Goal: Task Accomplishment & Management: Use online tool/utility

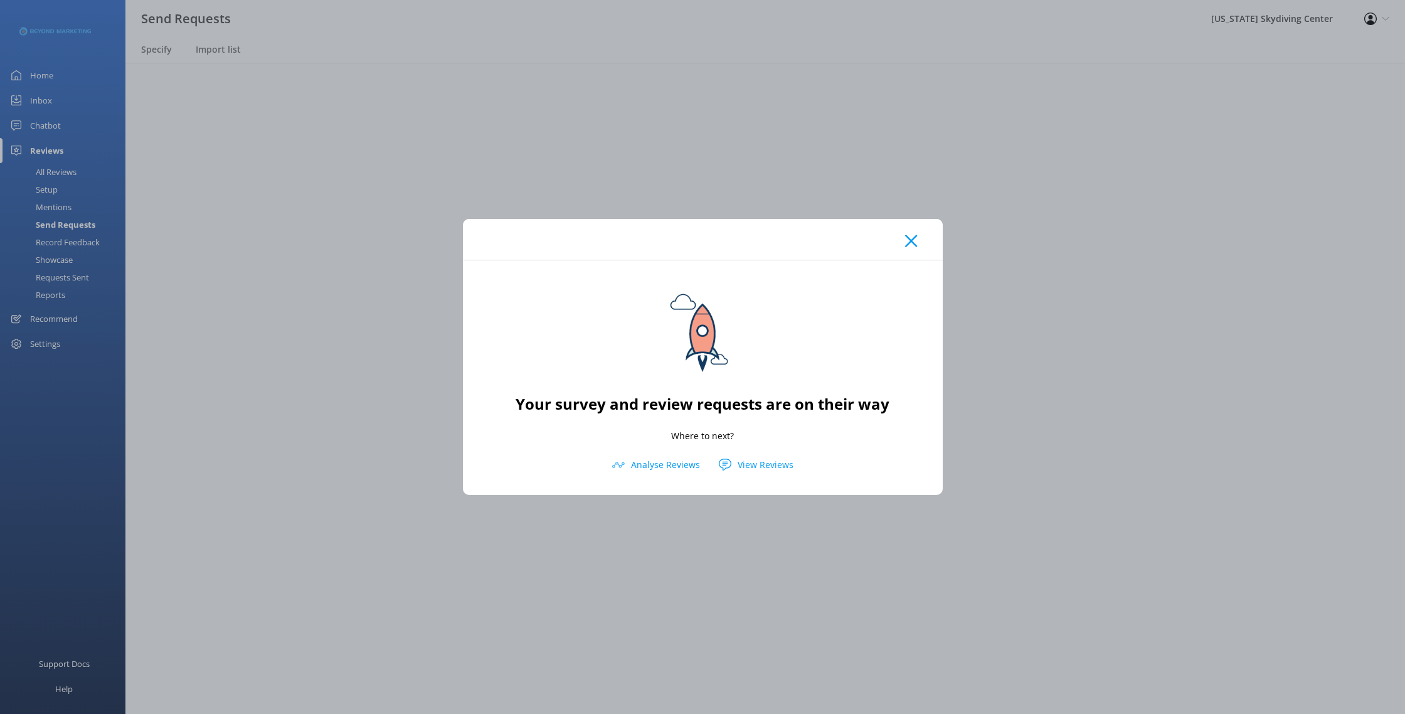
click at [915, 241] on icon at bounding box center [911, 241] width 12 height 13
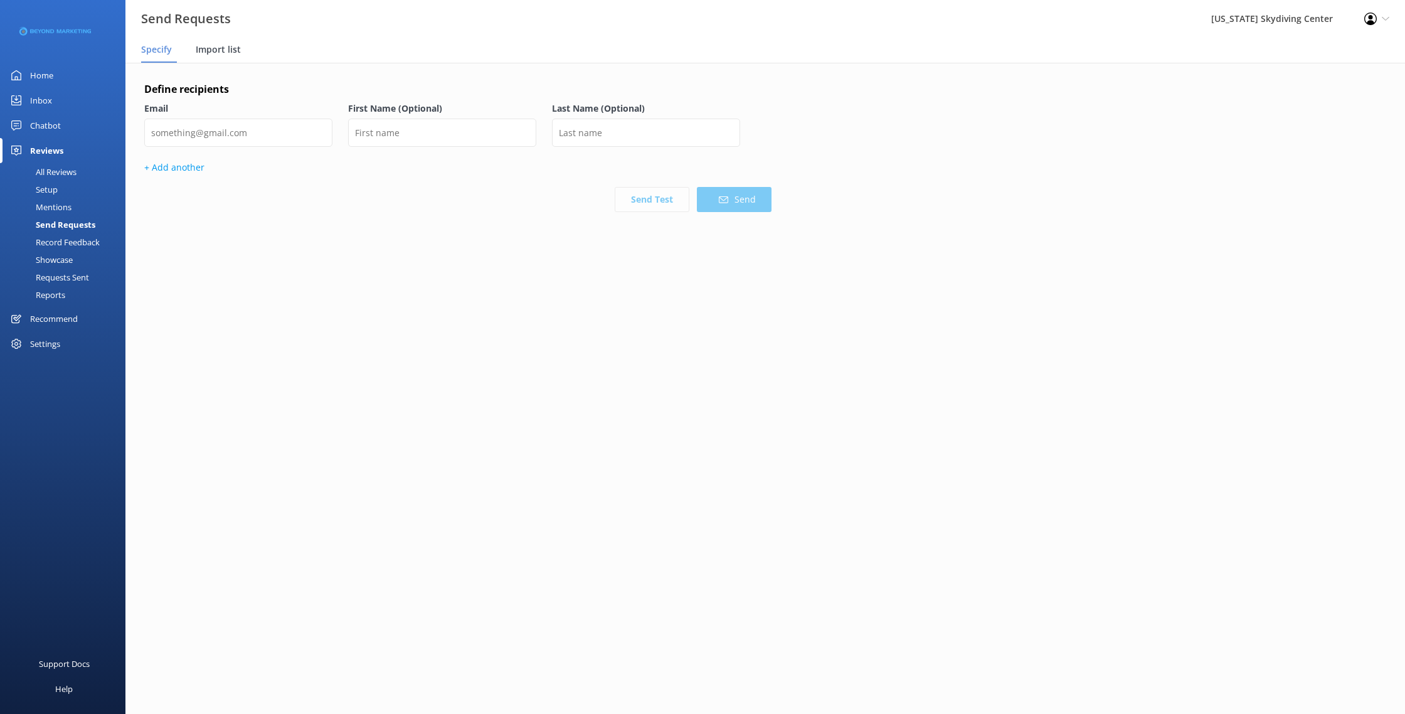
click at [231, 55] on span "Import list" at bounding box center [218, 49] width 45 height 13
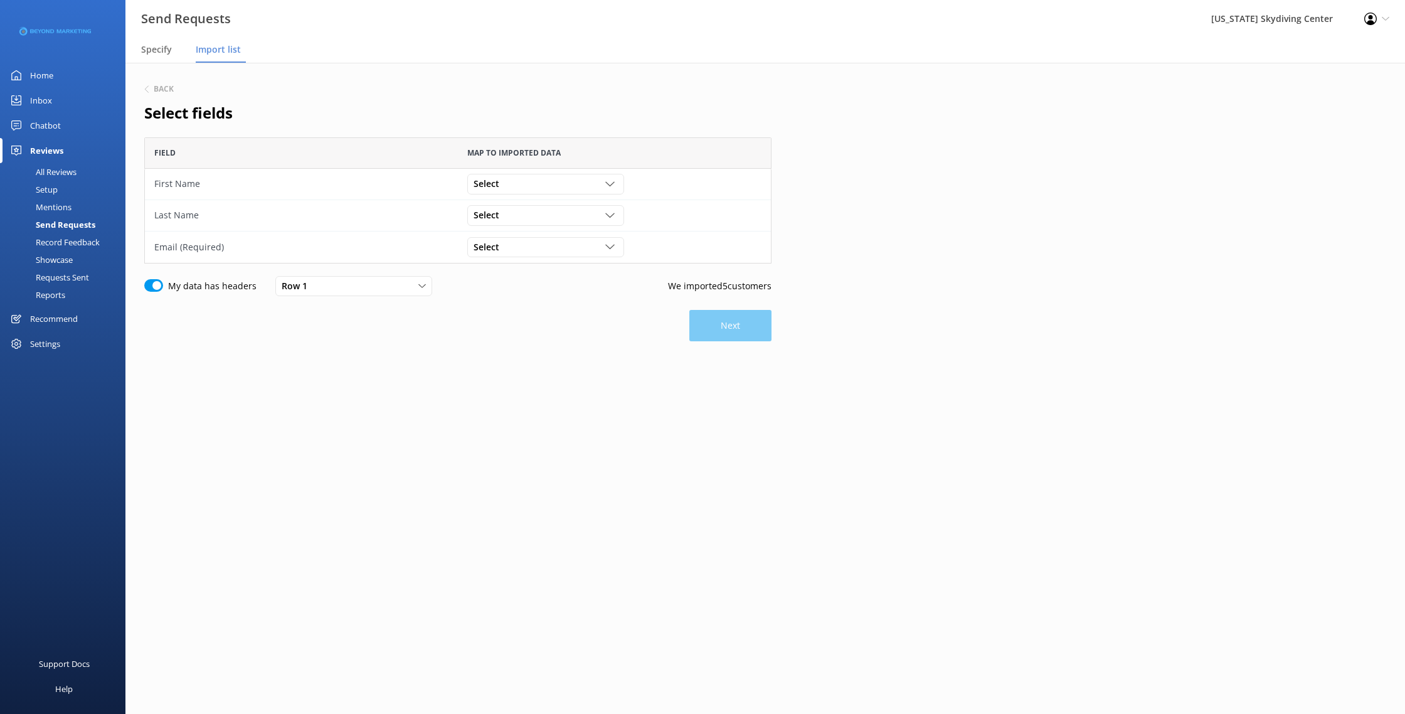
scroll to position [126, 627]
click at [516, 187] on div "Select" at bounding box center [545, 184] width 150 height 14
click at [516, 241] on link "First Name" at bounding box center [545, 235] width 155 height 25
click at [516, 214] on div "Select" at bounding box center [545, 215] width 150 height 14
click at [524, 290] on link "Last Name" at bounding box center [545, 291] width 155 height 25
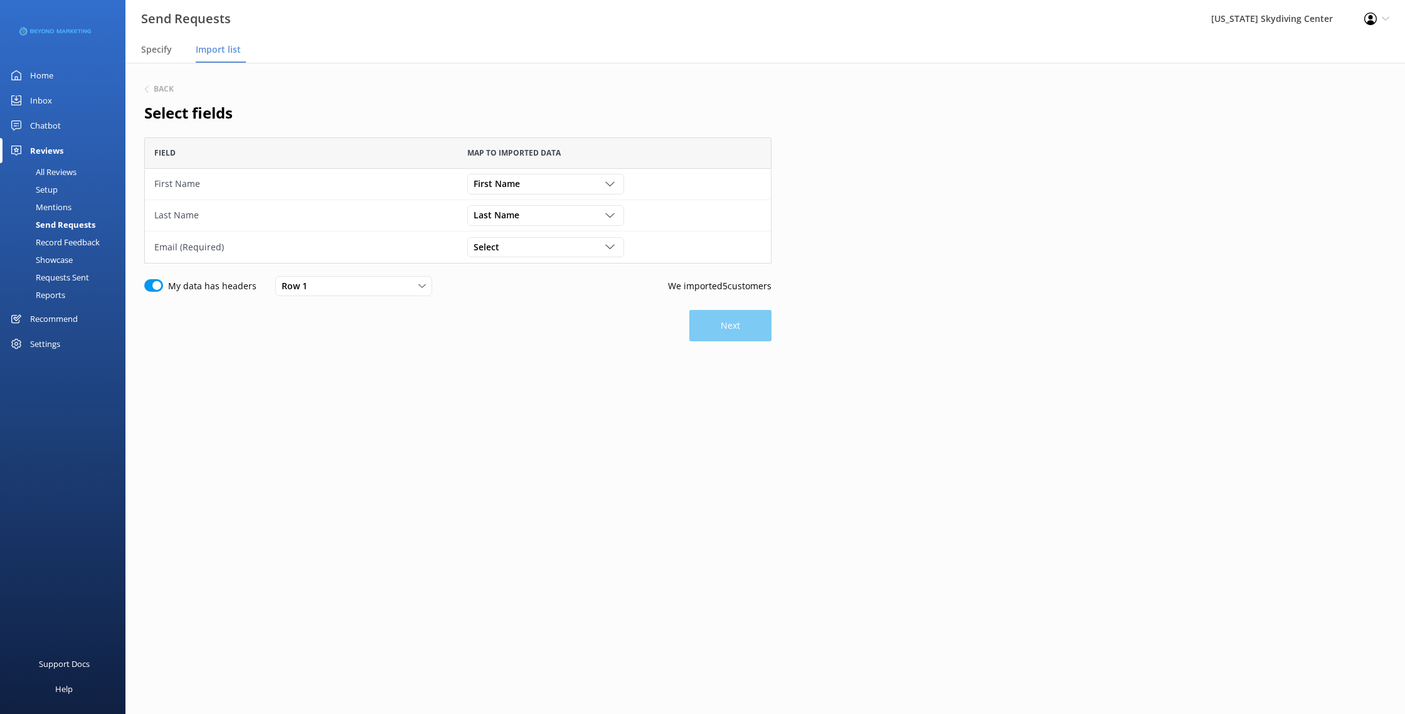
click at [516, 266] on div "Back Select fields Field Map to imported data First Name First Name Customer Id…" at bounding box center [457, 249] width 627 height 335
click at [515, 250] on div "Select" at bounding box center [545, 247] width 150 height 14
click at [533, 349] on link "Email" at bounding box center [545, 348] width 155 height 25
click at [720, 334] on button "Next" at bounding box center [730, 325] width 82 height 31
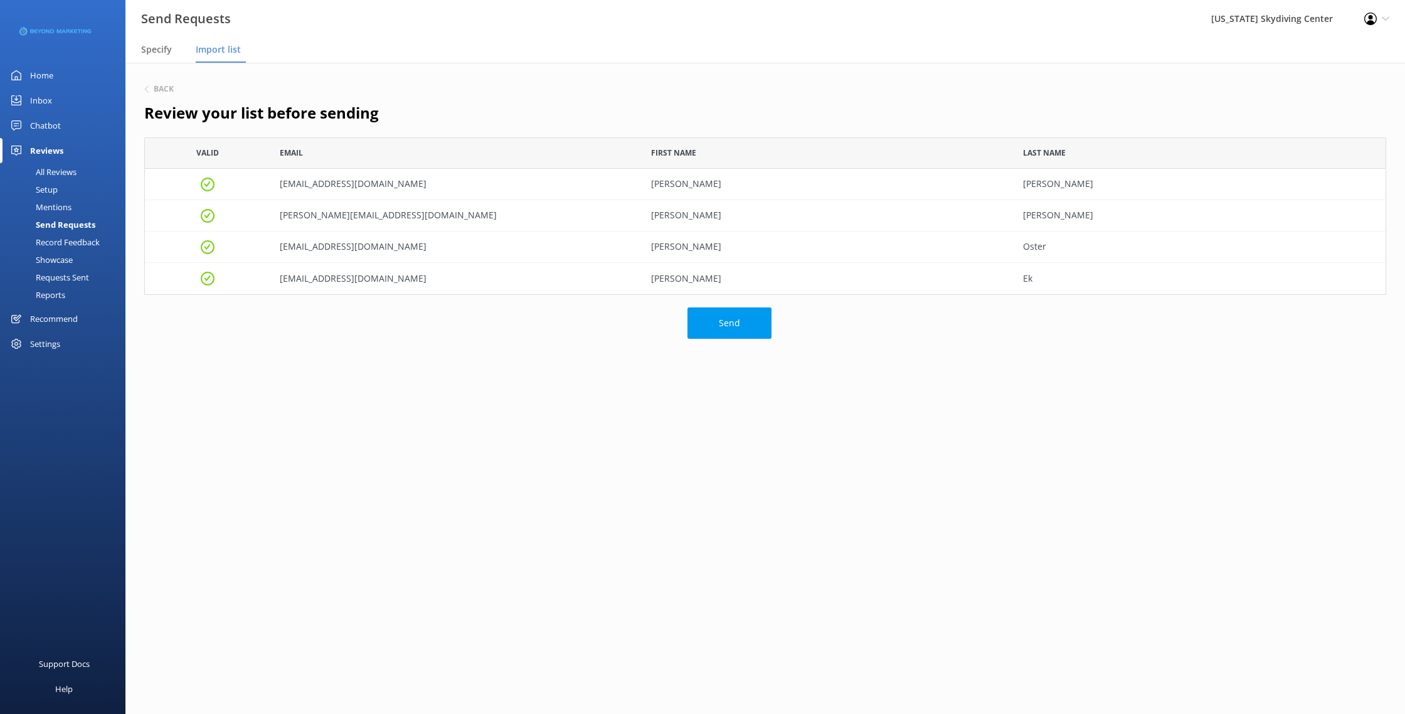
scroll to position [157, 1242]
click at [773, 324] on div "Back Review your list before sending [PERSON_NAME] Email First Name Last Name […" at bounding box center [764, 248] width 1279 height 370
click at [748, 322] on button "Send" at bounding box center [729, 322] width 84 height 31
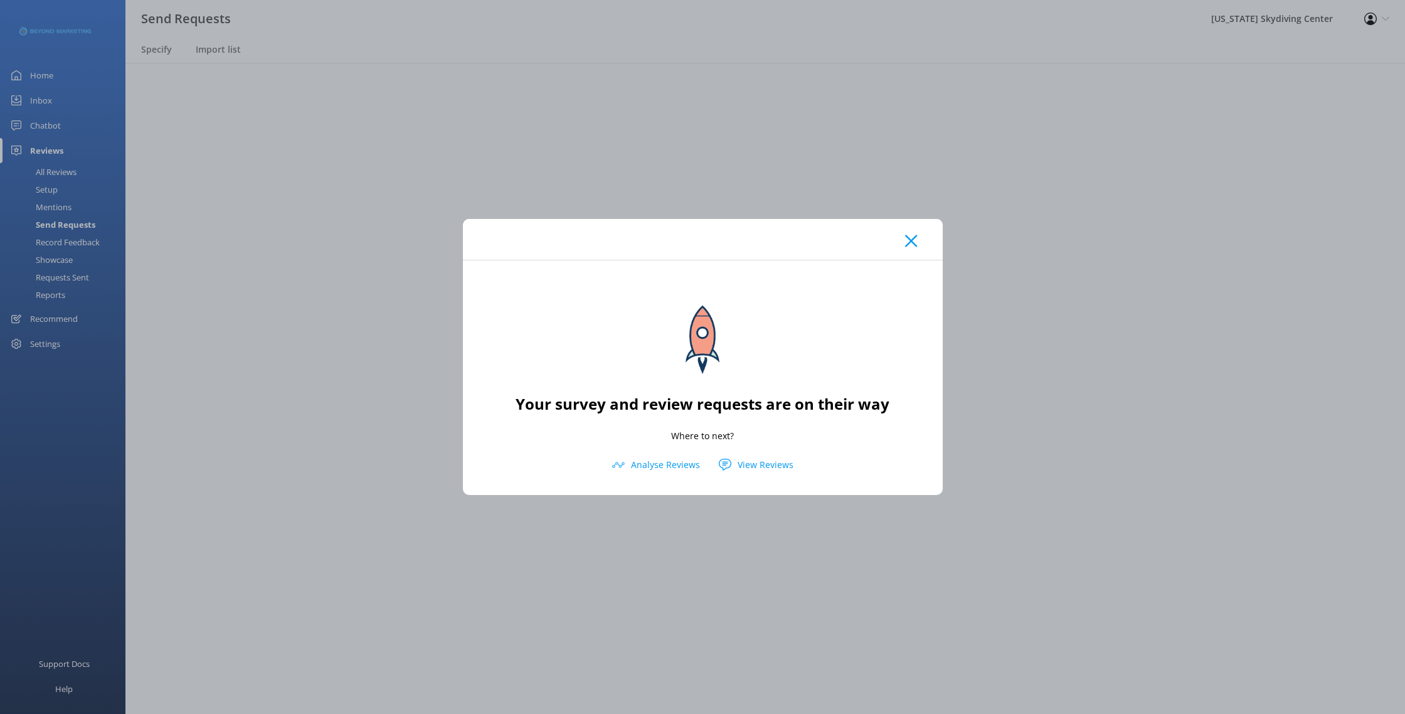
click at [912, 238] on icon at bounding box center [911, 241] width 12 height 13
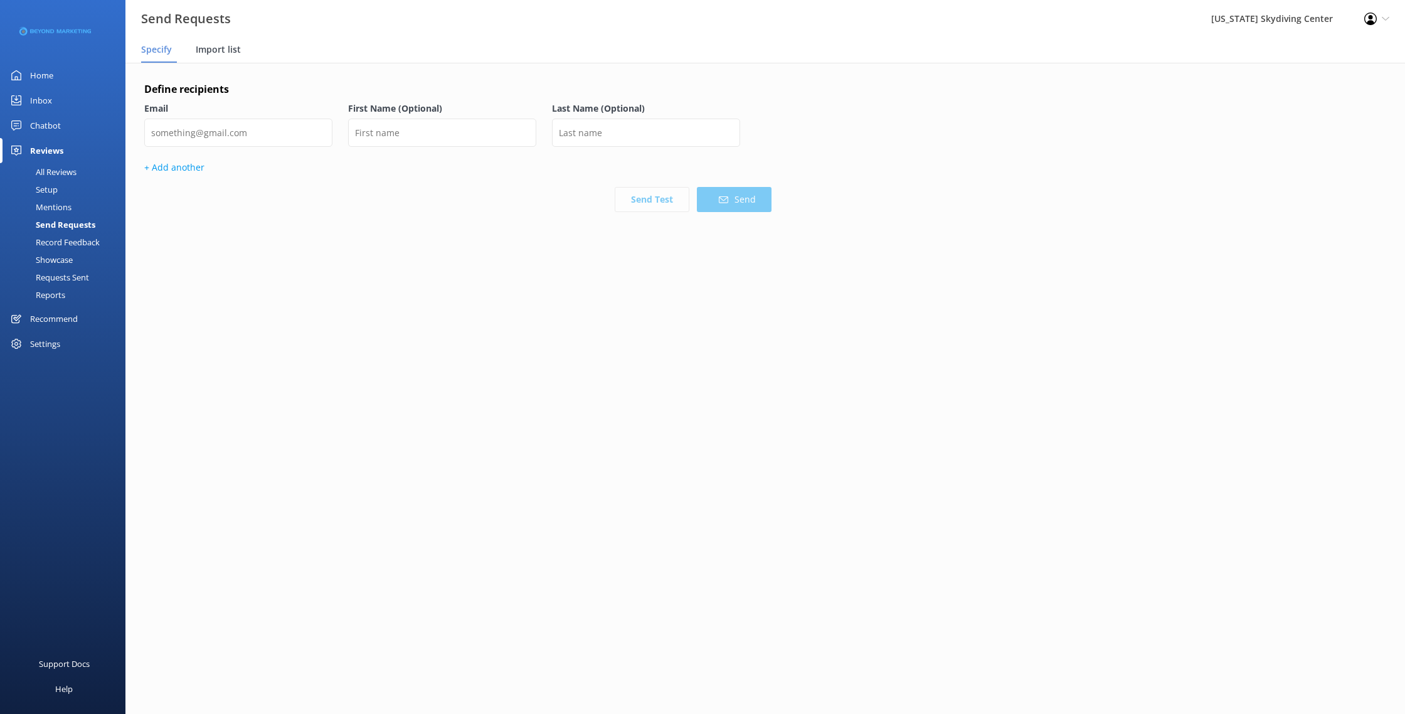
click at [228, 60] on div "Import list" at bounding box center [221, 50] width 50 height 25
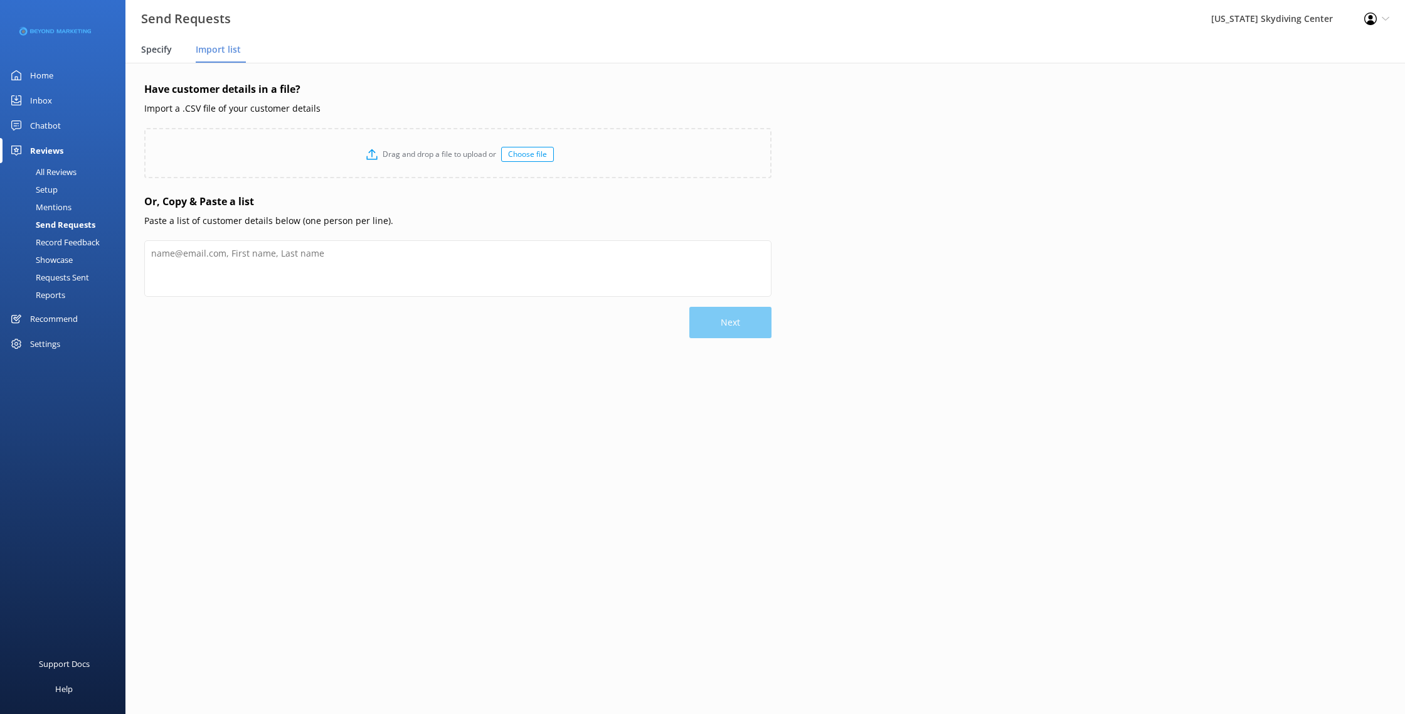
click at [171, 55] on span "Specify" at bounding box center [156, 49] width 31 height 13
